Goal: Check status: Check status

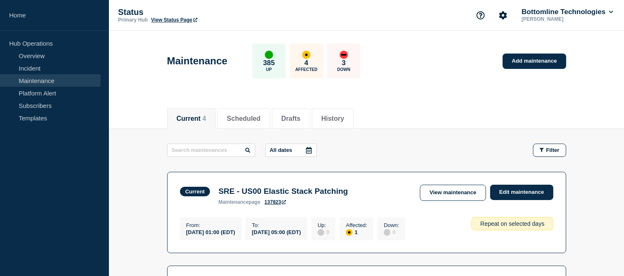
click at [56, 81] on link "Maintenance" at bounding box center [50, 80] width 101 height 12
click at [50, 68] on link "Incident" at bounding box center [50, 68] width 101 height 12
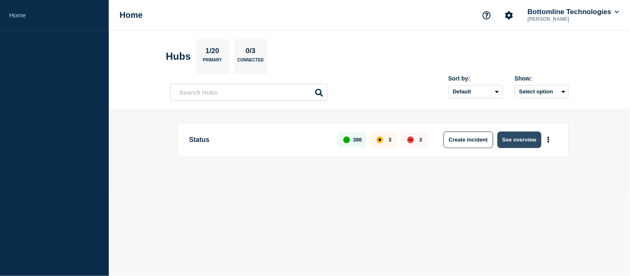
click at [512, 141] on button "See overview" at bounding box center [520, 140] width 44 height 17
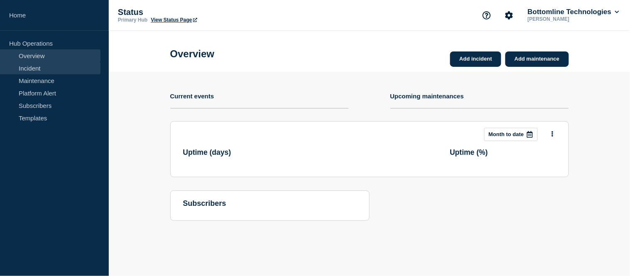
click at [24, 66] on link "Incident" at bounding box center [50, 68] width 101 height 12
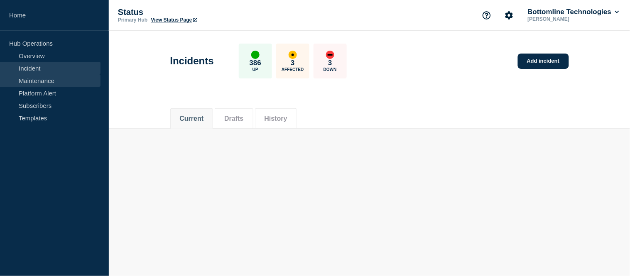
click at [39, 84] on link "Maintenance" at bounding box center [50, 80] width 101 height 12
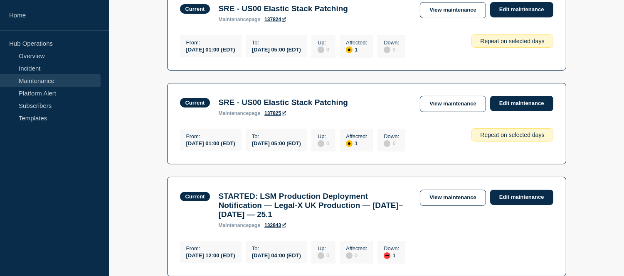
scroll to position [369, 0]
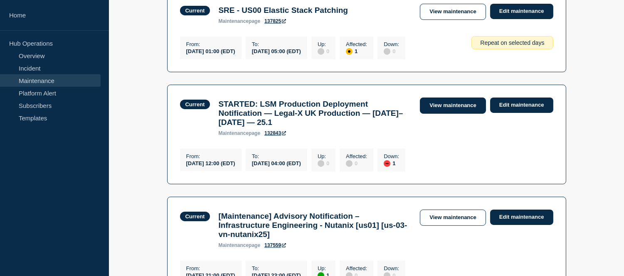
click at [454, 114] on link "View maintenance" at bounding box center [453, 106] width 66 height 16
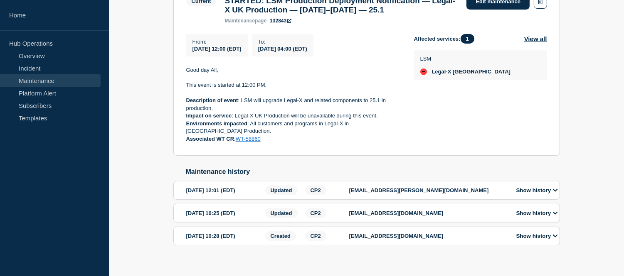
scroll to position [202, 0]
